Goal: Transaction & Acquisition: Purchase product/service

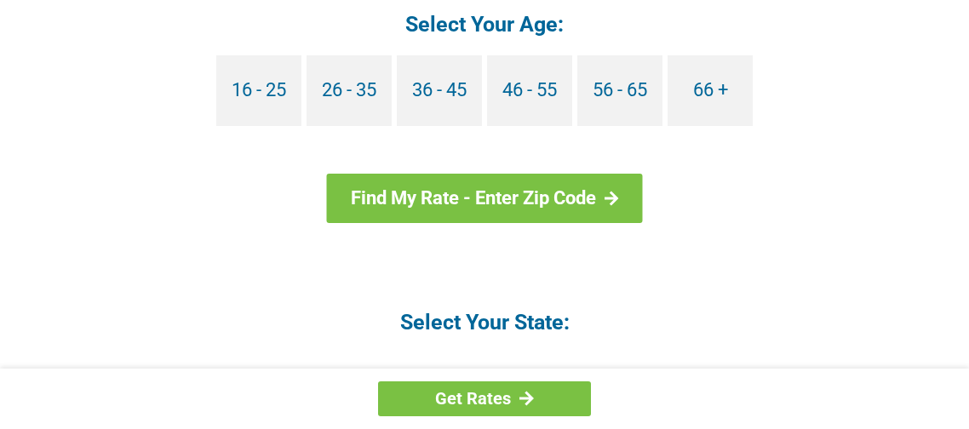
scroll to position [1747, 0]
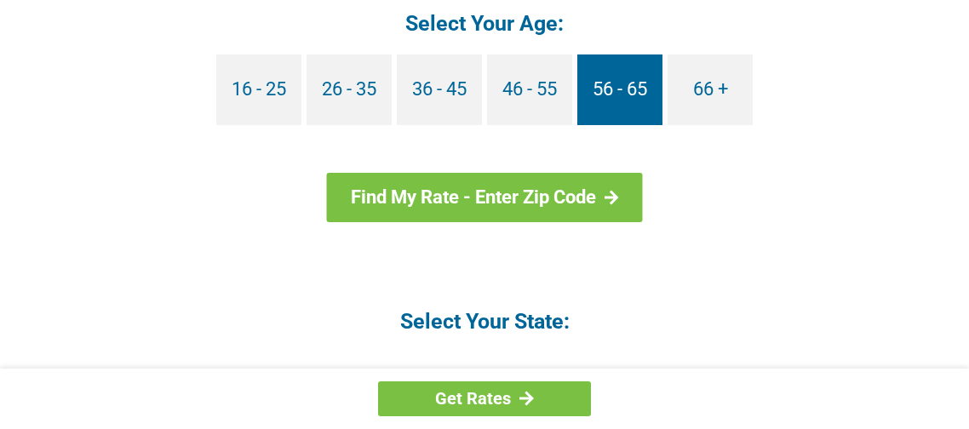
click at [608, 105] on link "56 - 65" at bounding box center [619, 89] width 85 height 71
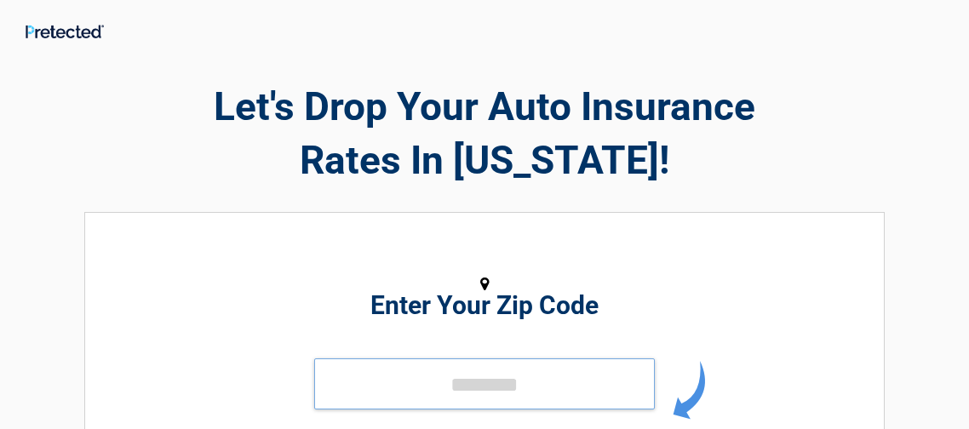
click at [373, 380] on input "tel" at bounding box center [484, 383] width 340 height 51
type input "*****"
